Goal: Task Accomplishment & Management: Manage account settings

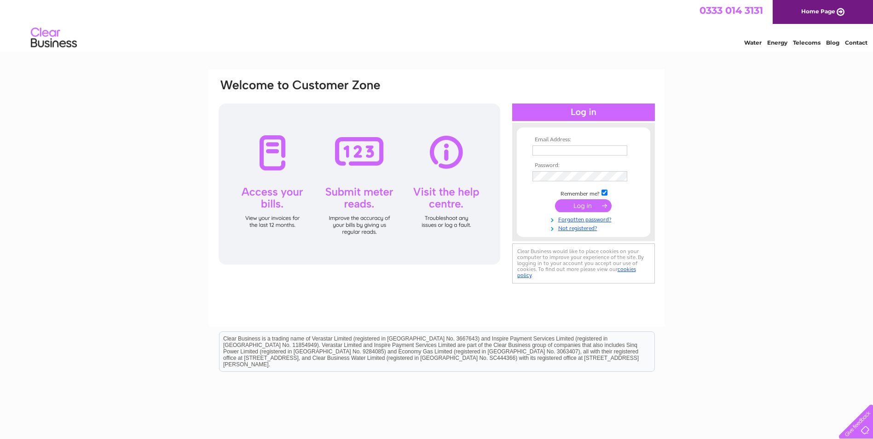
type input "karen@pfpcontracting.com"
click at [577, 208] on input "submit" at bounding box center [583, 205] width 57 height 13
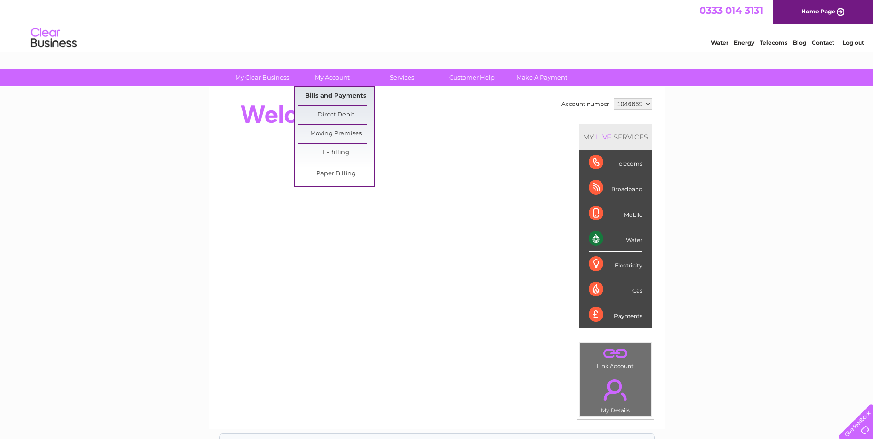
click at [338, 94] on link "Bills and Payments" at bounding box center [336, 96] width 76 height 18
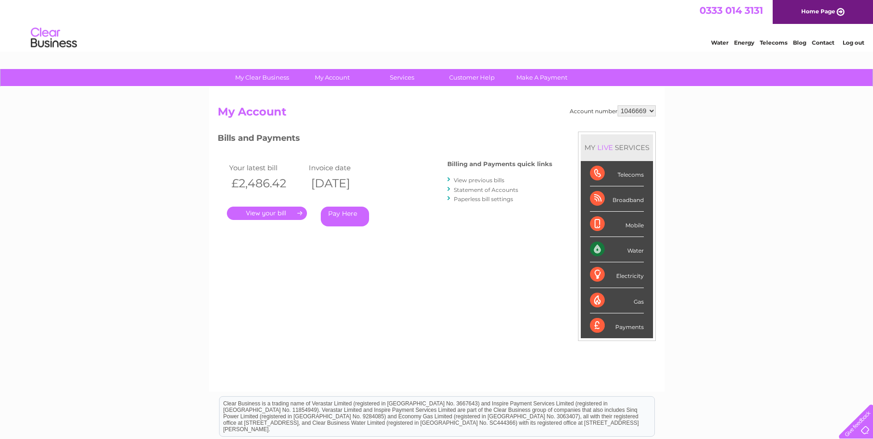
click at [284, 211] on link "." at bounding box center [267, 213] width 80 height 13
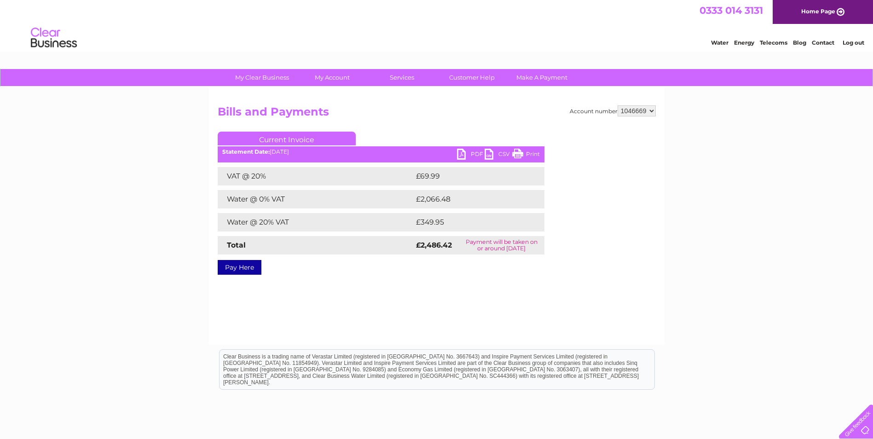
drag, startPoint x: 461, startPoint y: 154, endPoint x: 518, endPoint y: 193, distance: 69.2
click at [461, 154] on link "PDF" at bounding box center [471, 155] width 28 height 13
